Goal: Task Accomplishment & Management: Manage account settings

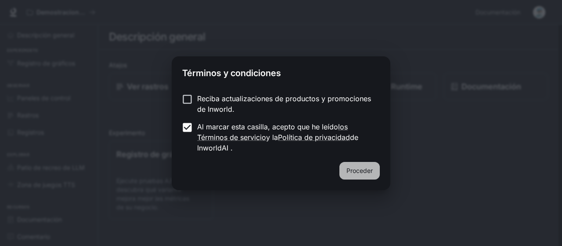
click at [362, 163] on button "Proceder" at bounding box center [360, 171] width 40 height 18
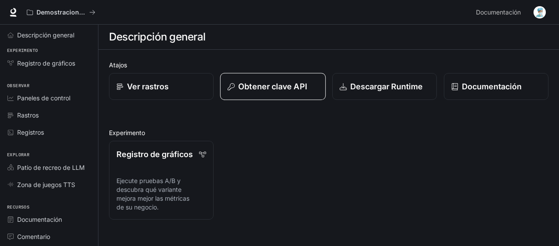
click at [264, 87] on font "Obtener clave API" at bounding box center [272, 86] width 69 height 9
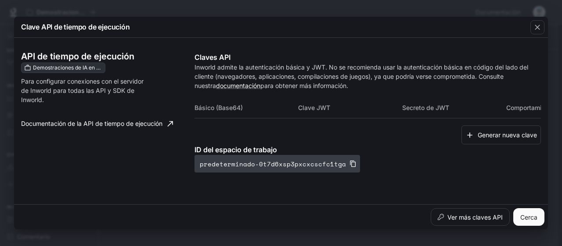
click at [282, 163] on font "predeterminado-0t7d6xsp3pxcxcscfc1tga" at bounding box center [273, 163] width 146 height 9
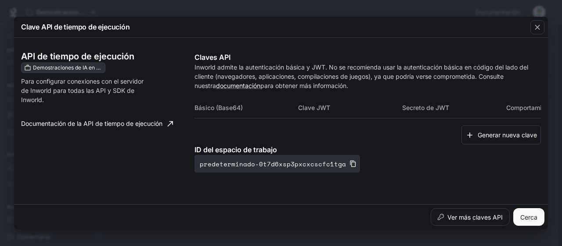
drag, startPoint x: 488, startPoint y: 0, endPoint x: 95, endPoint y: 177, distance: 431.5
click at [95, 177] on div "API de tiempo de ejecución Demostraciones de IA en el mundo Para configurar con…" at bounding box center [281, 120] width 520 height 159
click at [472, 218] on font "Ver más claves API" at bounding box center [475, 216] width 55 height 7
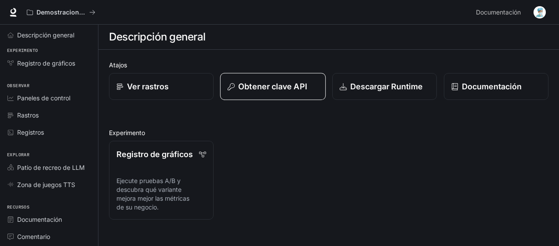
click at [289, 87] on font "Obtener clave API" at bounding box center [272, 86] width 69 height 9
click at [273, 82] on font "Obtener clave API" at bounding box center [272, 86] width 69 height 9
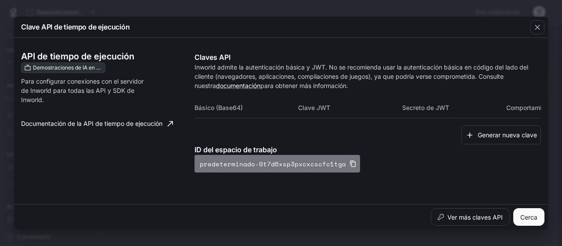
click at [350, 164] on icon "button" at bounding box center [353, 163] width 7 height 7
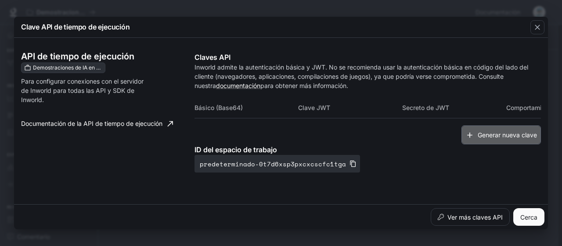
click at [489, 135] on font "Generar nueva clave" at bounding box center [507, 134] width 59 height 7
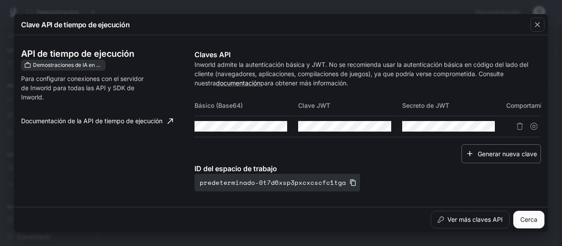
click at [491, 157] on font "Generar nueva clave" at bounding box center [507, 152] width 59 height 7
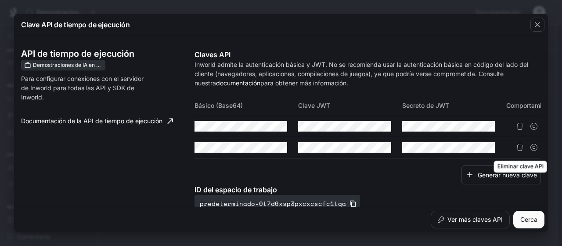
click at [517, 145] on icon "Eliminar clave API" at bounding box center [520, 147] width 7 height 7
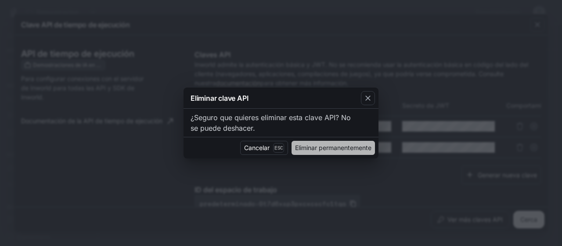
click at [301, 145] on font "Eliminar permanentemente" at bounding box center [333, 147] width 76 height 7
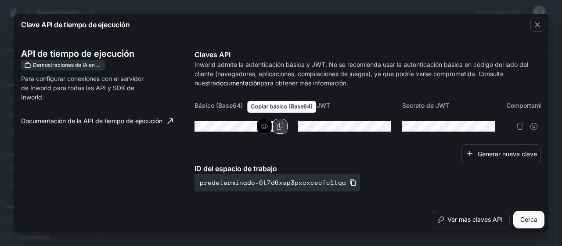
click at [277, 126] on icon "Copiar básico (Base64)" at bounding box center [280, 126] width 7 height 7
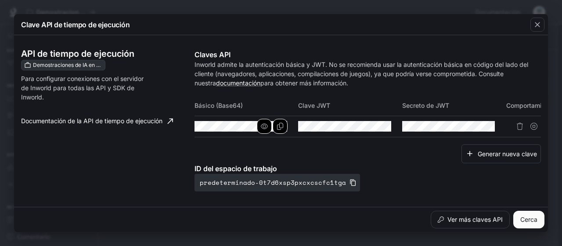
click at [261, 126] on icon "button" at bounding box center [264, 126] width 7 height 7
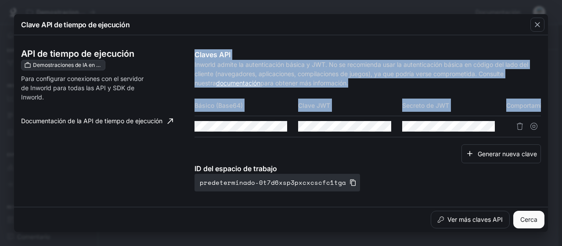
click at [201, 129] on div "API de tiempo de ejecución Demostraciones de IA en el mundo Para configurar con…" at bounding box center [281, 129] width 520 height 181
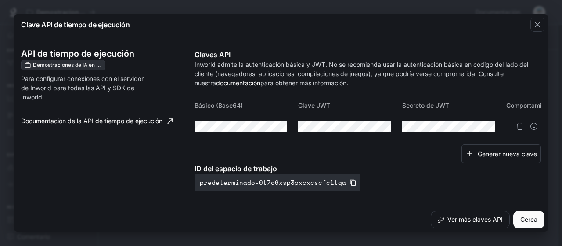
drag, startPoint x: 197, startPoint y: 131, endPoint x: 154, endPoint y: 170, distance: 57.8
click at [154, 170] on div "API de tiempo de ejecución Demostraciones de IA en el mundo Para configurar con…" at bounding box center [107, 120] width 173 height 142
click at [266, 130] on div at bounding box center [242, 126] width 94 height 11
click at [172, 152] on div "API de tiempo de ejecución Demostraciones de IA en el mundo Para configurar con…" at bounding box center [107, 120] width 173 height 142
click at [0, 0] on icon "Copiar básico (Base64)" at bounding box center [0, 0] width 0 height 0
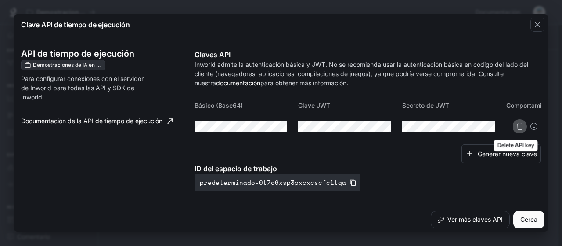
click at [517, 123] on icon "Eliminar clave API" at bounding box center [520, 126] width 7 height 7
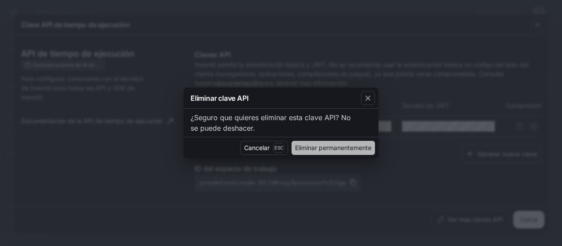
click at [332, 149] on font "Eliminar permanentemente" at bounding box center [333, 147] width 76 height 7
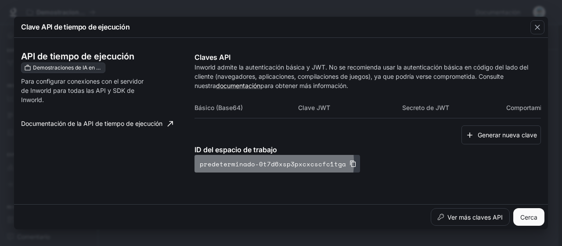
drag, startPoint x: 257, startPoint y: 164, endPoint x: 330, endPoint y: 162, distance: 73.8
click at [330, 162] on font "predeterminado-0t7d6xsp3pxcxcscfc1tga" at bounding box center [273, 163] width 146 height 9
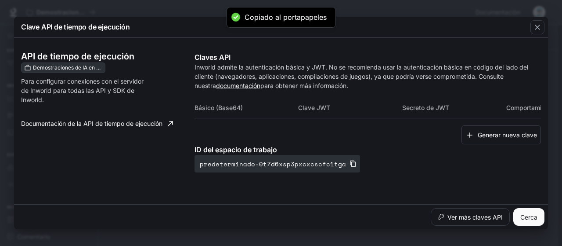
click at [400, 172] on div "ID del espacio de trabajo predeterminado-0t7d6xsp3pxcxcscfc1tga" at bounding box center [368, 158] width 347 height 28
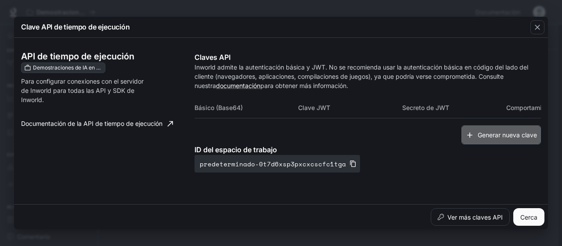
click at [515, 136] on font "Generar nueva clave" at bounding box center [507, 134] width 59 height 7
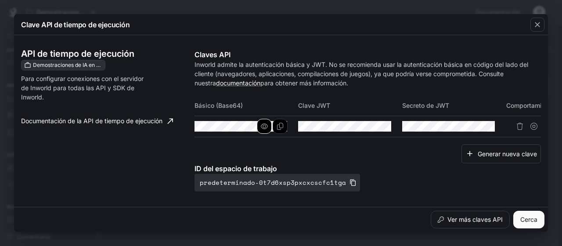
click at [264, 129] on icon "button" at bounding box center [264, 126] width 7 height 7
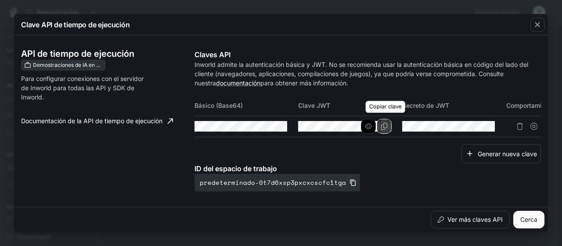
click at [381, 126] on icon "Copiar clave" at bounding box center [384, 126] width 7 height 7
click at [366, 126] on icon "button" at bounding box center [368, 126] width 7 height 7
click at [0, 0] on icon "Copiar clave" at bounding box center [0, 0] width 0 height 0
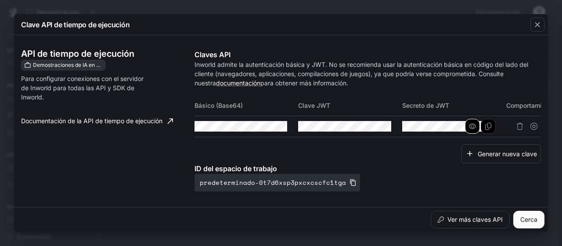
click at [470, 127] on icon "button" at bounding box center [472, 126] width 7 height 7
click at [487, 128] on icon "Copiar secreto" at bounding box center [488, 126] width 6 height 7
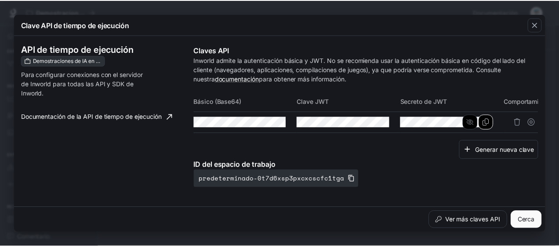
scroll to position [19, 0]
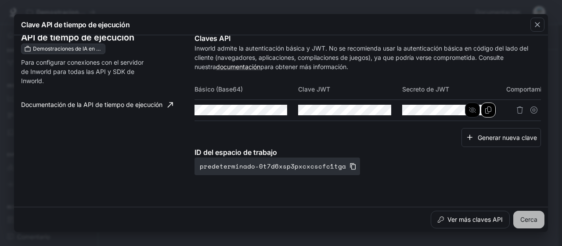
click at [530, 222] on font "Cerca" at bounding box center [528, 218] width 17 height 7
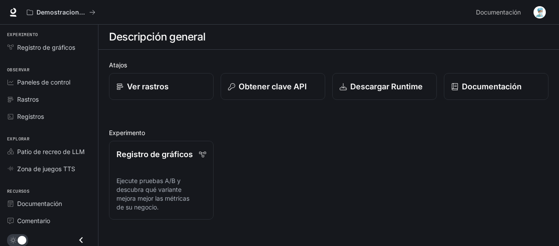
scroll to position [176, 0]
